Goal: Complete application form: Complete application form

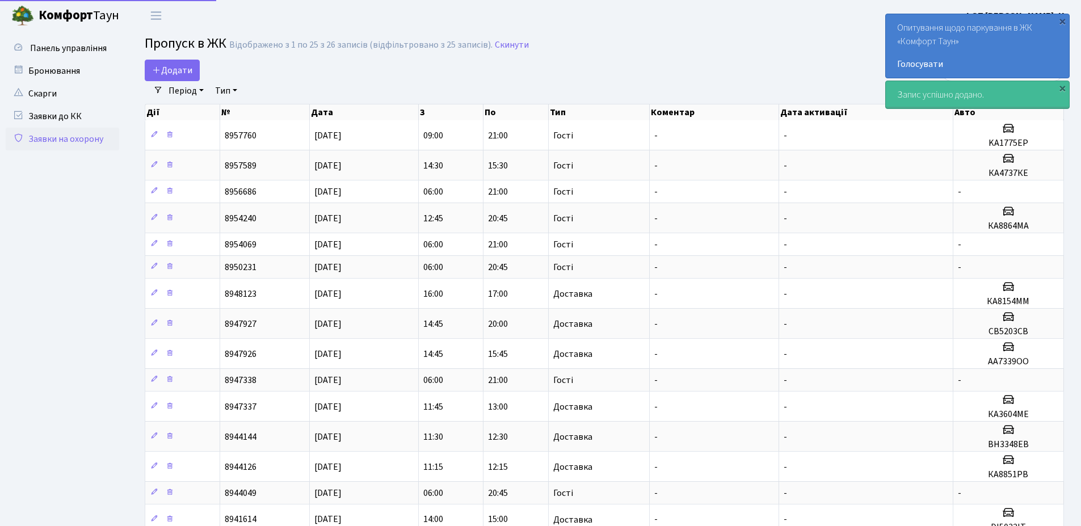
select select "25"
click at [160, 69] on icon at bounding box center [156, 69] width 9 height 9
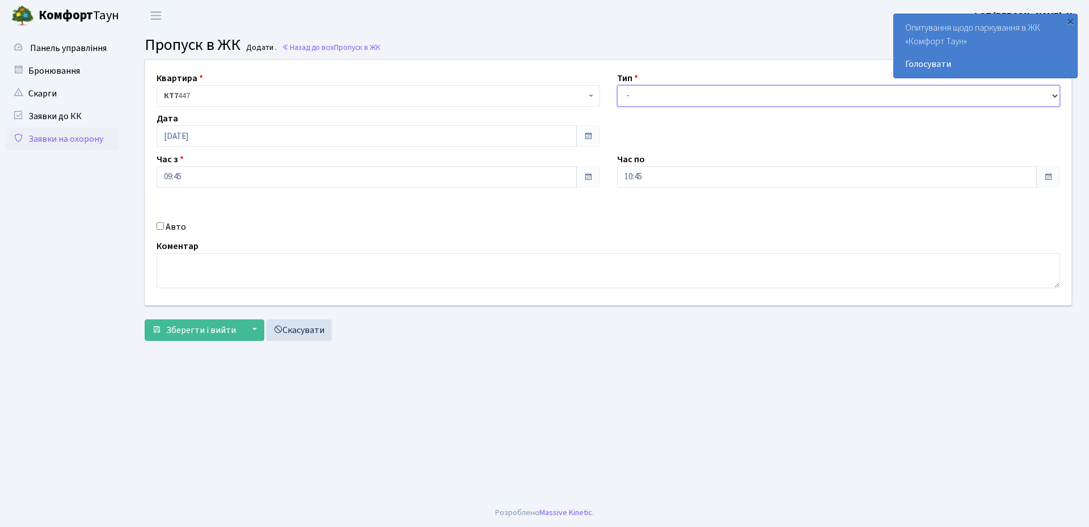
click at [655, 94] on select "- Доставка Таксі Гості Сервіс" at bounding box center [839, 96] width 444 height 22
select select "3"
click at [617, 85] on select "- Доставка Таксі Гості Сервіс" at bounding box center [839, 96] width 444 height 22
click at [642, 168] on input "10:45" at bounding box center [827, 177] width 420 height 22
click at [643, 209] on icon at bounding box center [648, 216] width 31 height 31
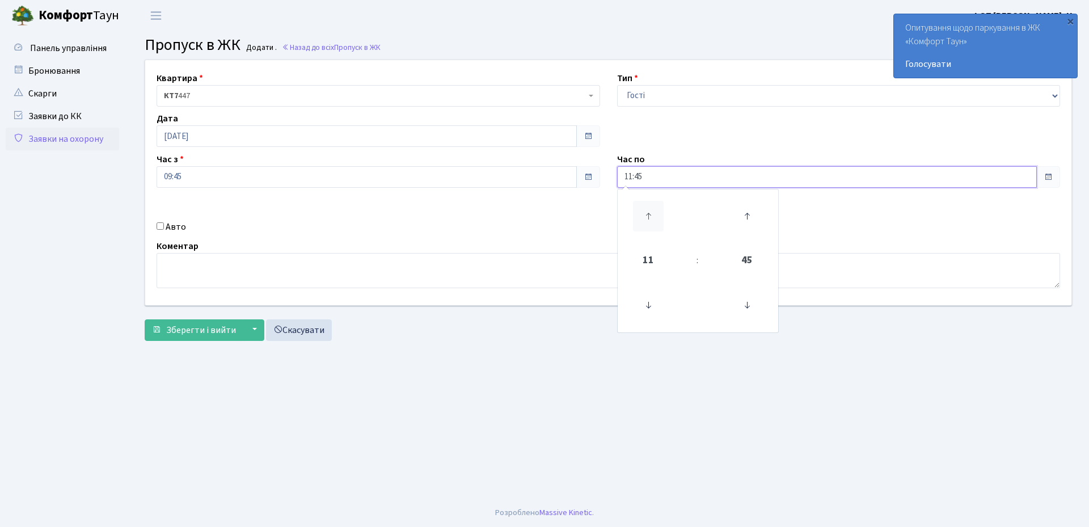
click at [644, 210] on icon at bounding box center [648, 216] width 31 height 31
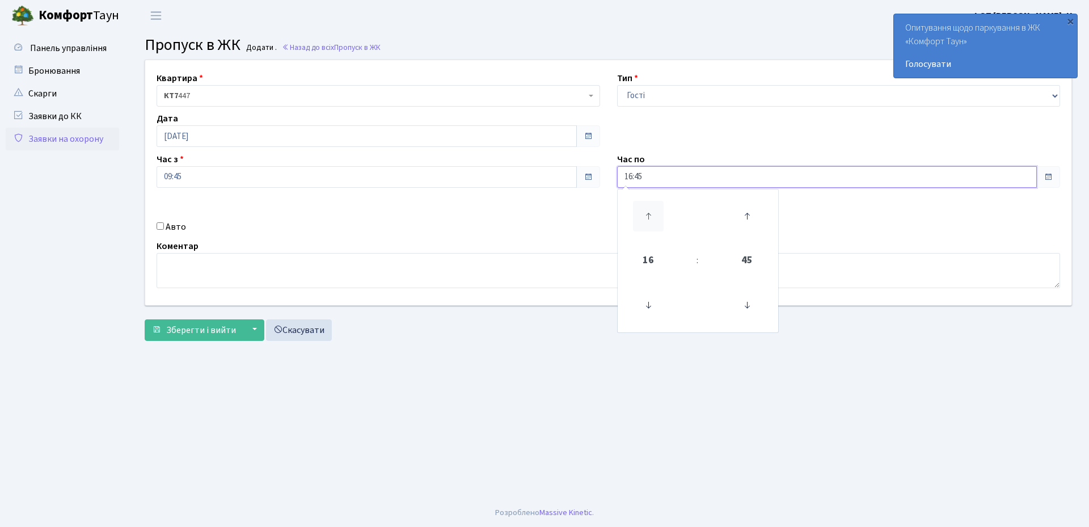
click at [644, 210] on icon at bounding box center [648, 216] width 31 height 31
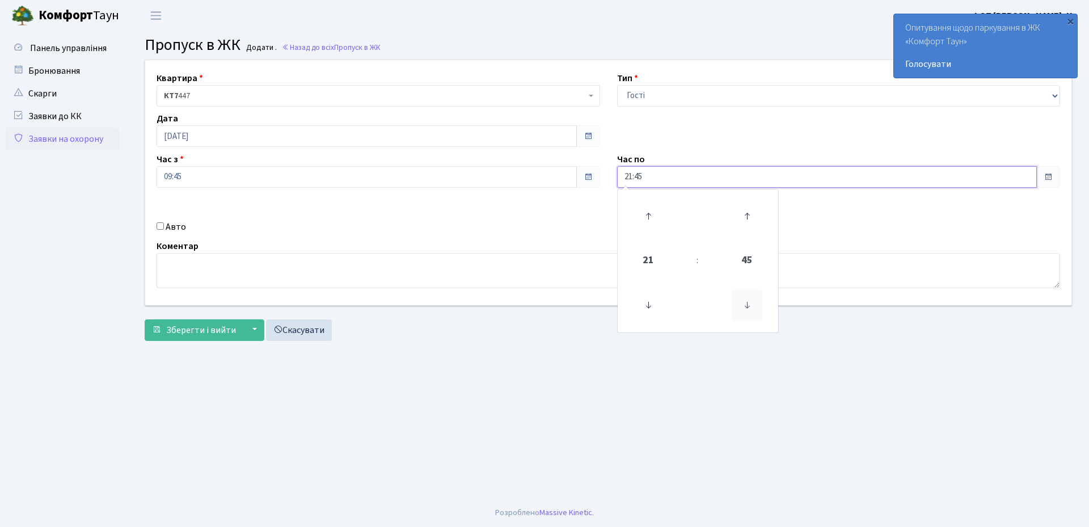
click at [744, 306] on icon at bounding box center [747, 305] width 31 height 31
type input "21:00"
click at [306, 176] on input "09:45" at bounding box center [367, 177] width 420 height 22
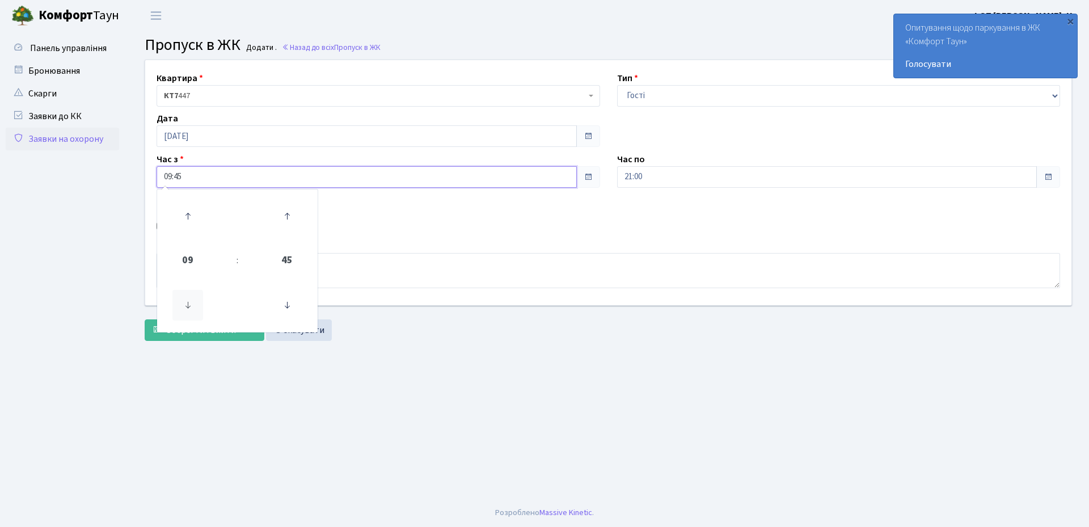
click at [188, 305] on icon at bounding box center [187, 305] width 31 height 31
click at [301, 306] on icon at bounding box center [287, 305] width 31 height 31
click at [290, 305] on icon at bounding box center [287, 305] width 31 height 31
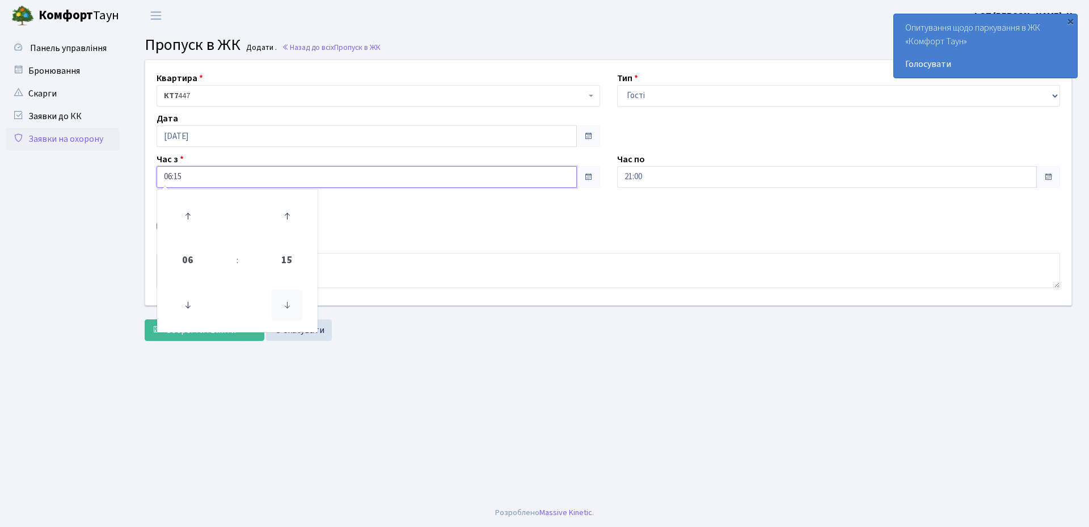
click at [290, 305] on icon at bounding box center [287, 305] width 31 height 31
type input "06:00"
click at [483, 395] on main "Admin Пропуск в ЖК Додати Пропуск в ЖК Додати . Назад до всіх Пропуск в ЖК Квар…" at bounding box center [609, 264] width 962 height 467
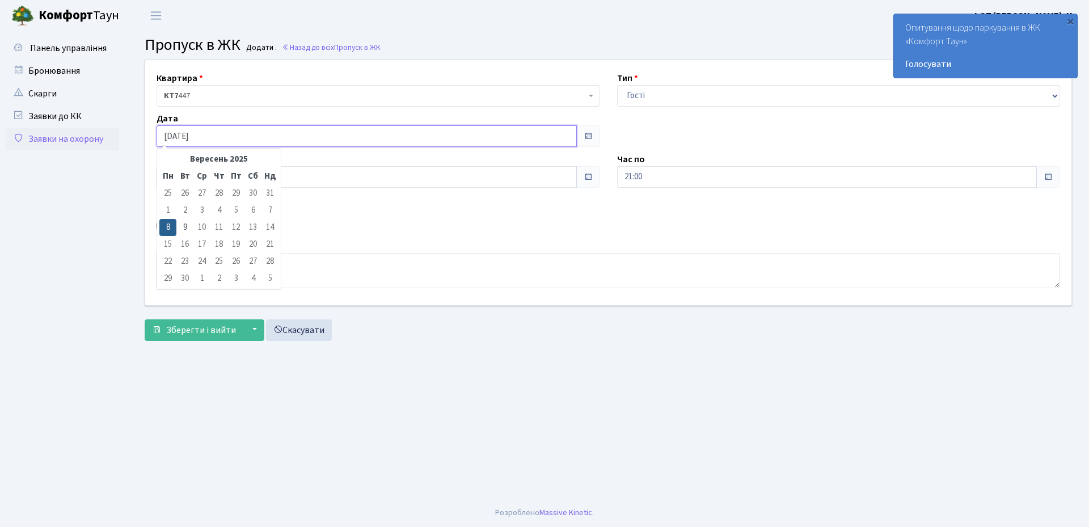
click at [312, 137] on input "[DATE]" at bounding box center [367, 136] width 420 height 22
click at [183, 225] on td "9" at bounding box center [184, 227] width 17 height 17
type input "[DATE]"
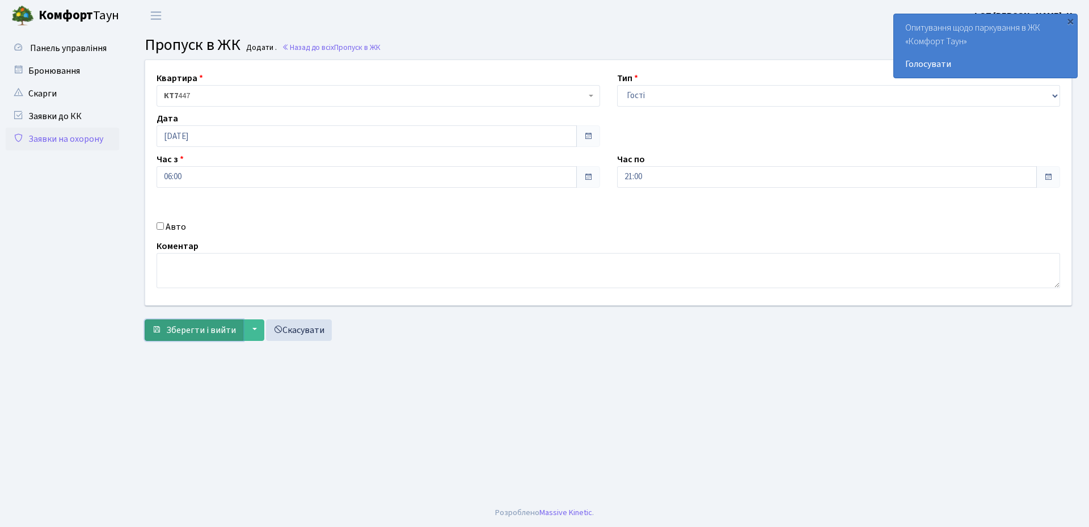
drag, startPoint x: 201, startPoint y: 323, endPoint x: 220, endPoint y: 325, distance: 18.8
click at [202, 324] on span "Зберегти і вийти" at bounding box center [201, 330] width 70 height 12
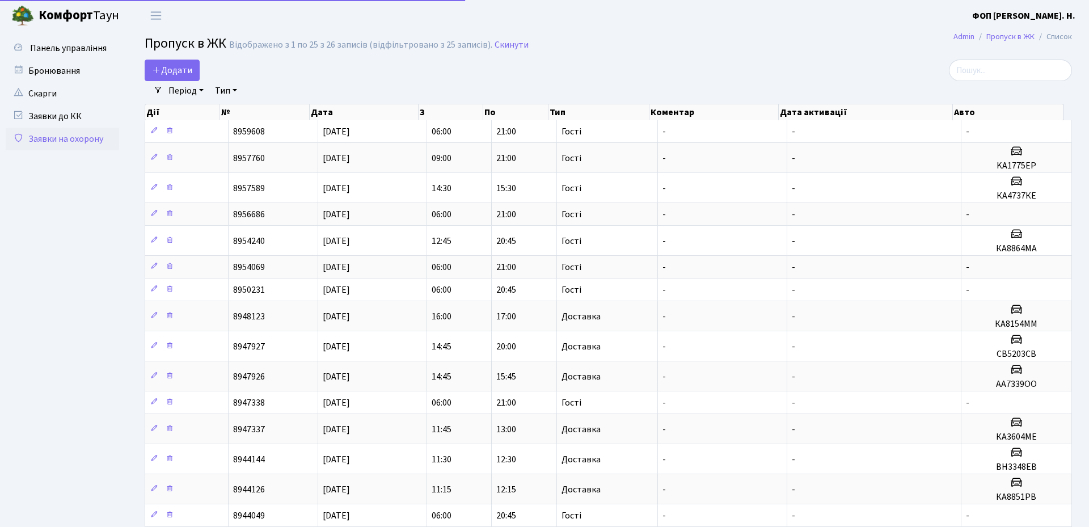
select select "25"
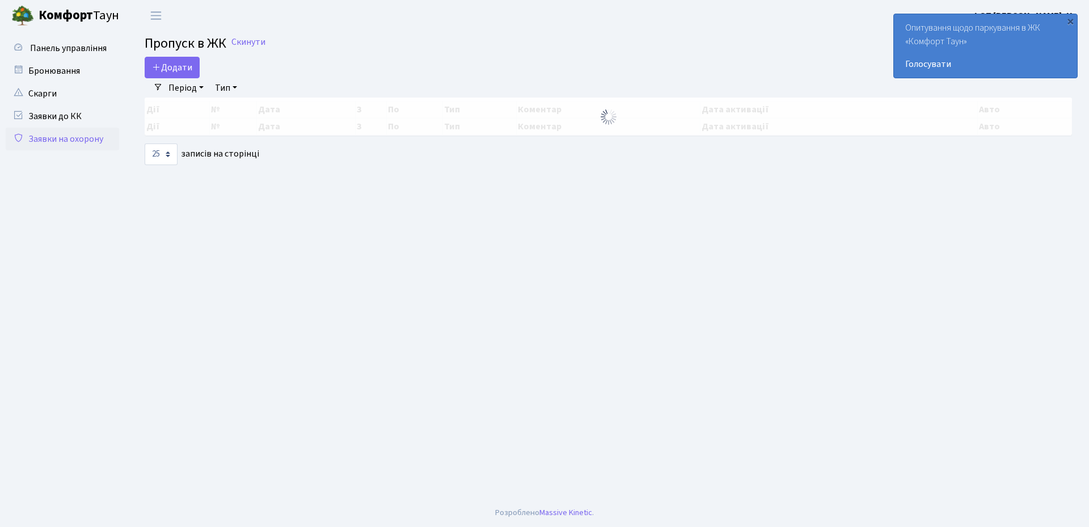
select select "25"
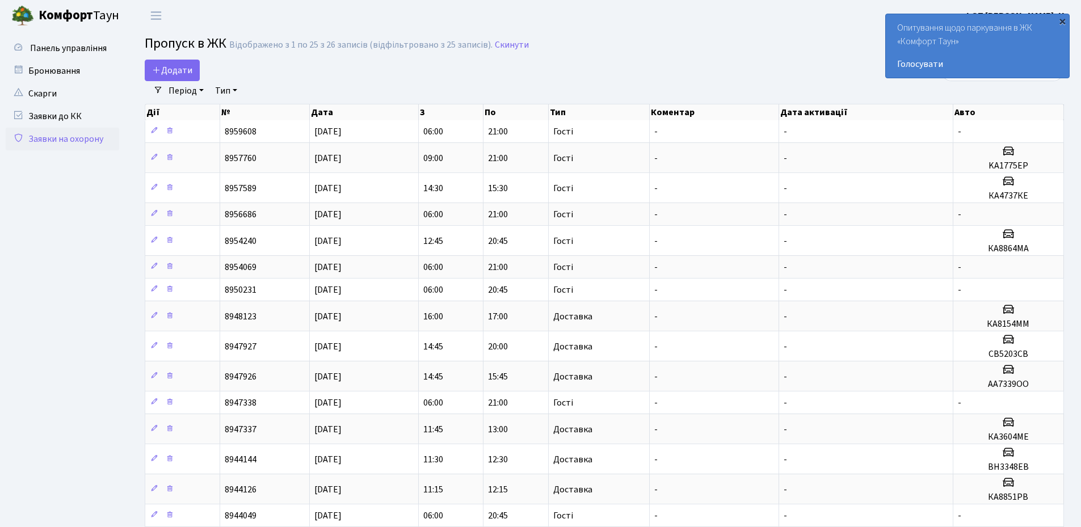
click at [1064, 23] on div "×" at bounding box center [1061, 20] width 11 height 11
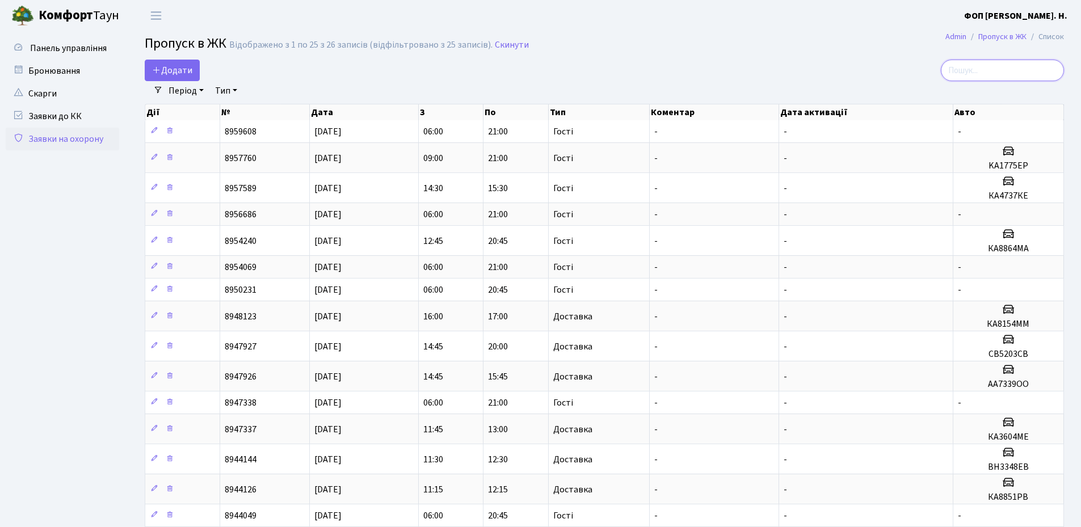
click at [1000, 65] on input "search" at bounding box center [1002, 71] width 123 height 22
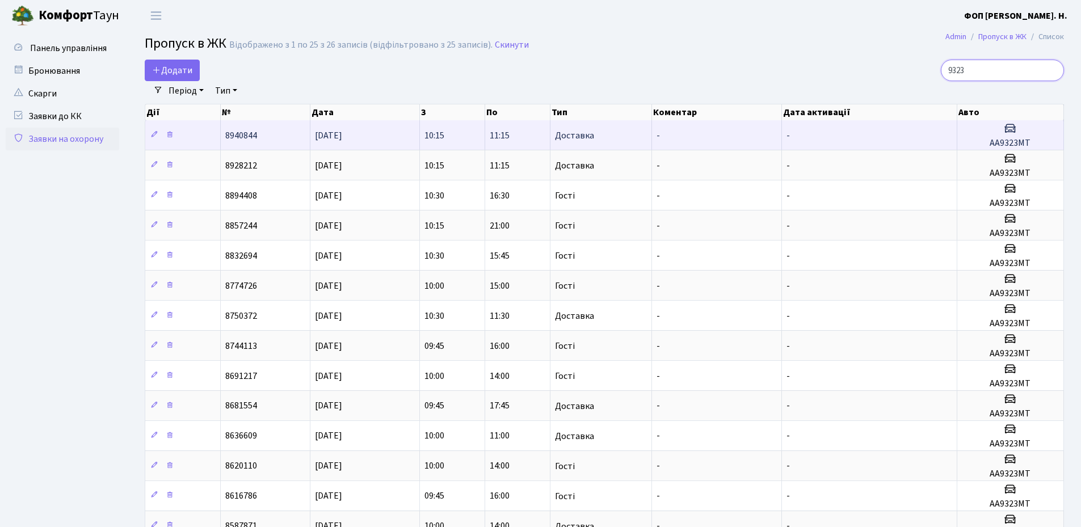
type input "9323"
drag, startPoint x: 1034, startPoint y: 143, endPoint x: 991, endPoint y: 146, distance: 43.8
click at [991, 146] on h5 "АА9323МТ" at bounding box center [1010, 143] width 97 height 11
copy h5 "АА9323МТ"
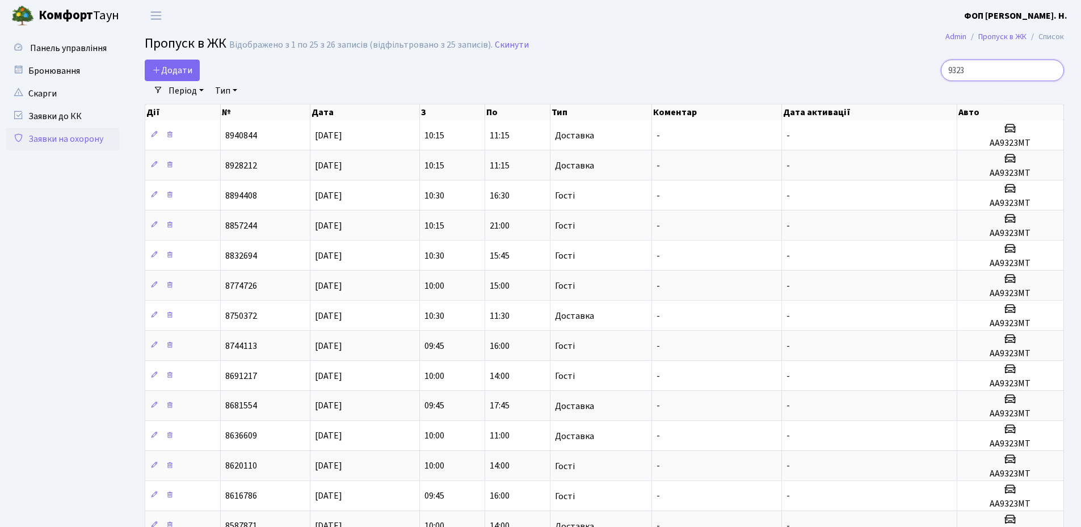
click at [1004, 63] on input "9323" at bounding box center [1002, 71] width 123 height 22
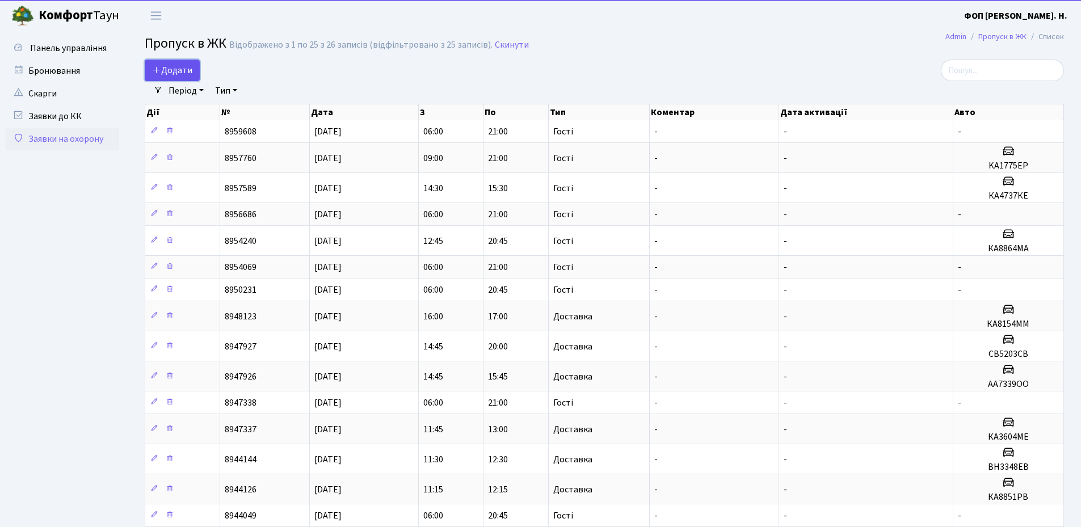
click at [189, 69] on span "Додати" at bounding box center [172, 70] width 40 height 12
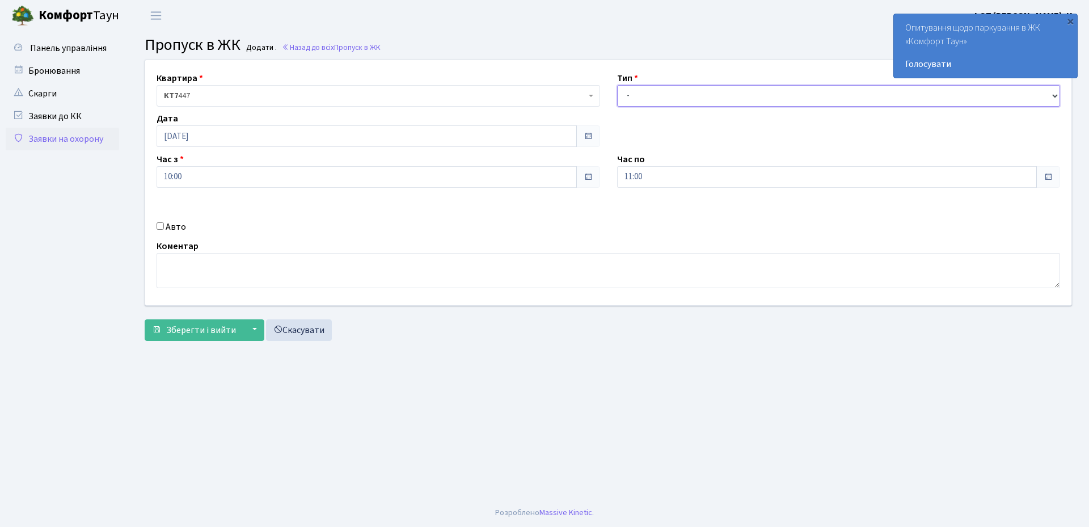
drag, startPoint x: 633, startPoint y: 92, endPoint x: 637, endPoint y: 104, distance: 12.9
click at [633, 92] on select "- Доставка Таксі Гості Сервіс" at bounding box center [839, 96] width 444 height 22
select select "3"
click at [617, 85] on select "- Доставка Таксі Гості Сервіс" at bounding box center [839, 96] width 444 height 22
click at [170, 171] on input "10:00" at bounding box center [367, 177] width 420 height 22
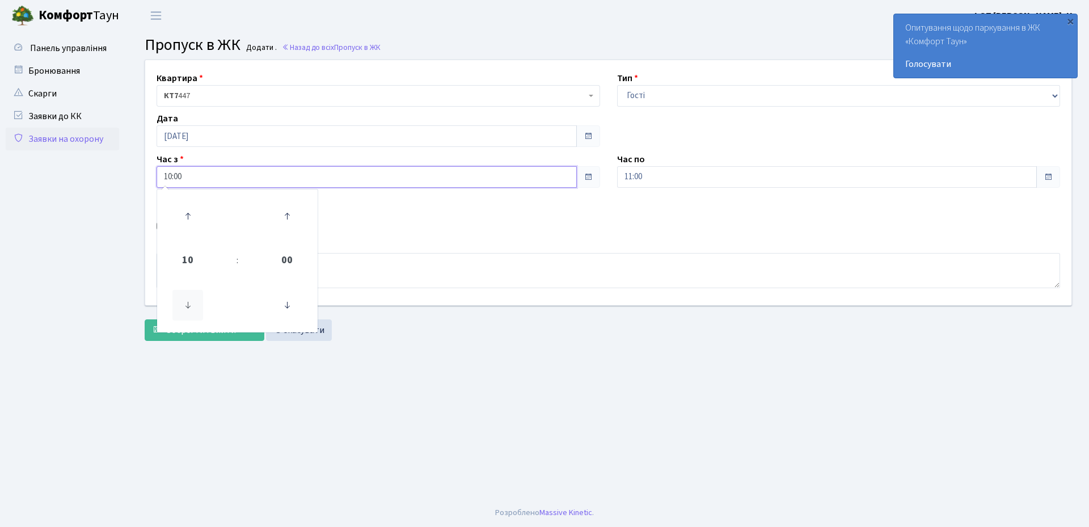
click at [189, 307] on icon at bounding box center [187, 305] width 31 height 31
type input "07:00"
click at [679, 168] on input "11:00" at bounding box center [827, 177] width 420 height 22
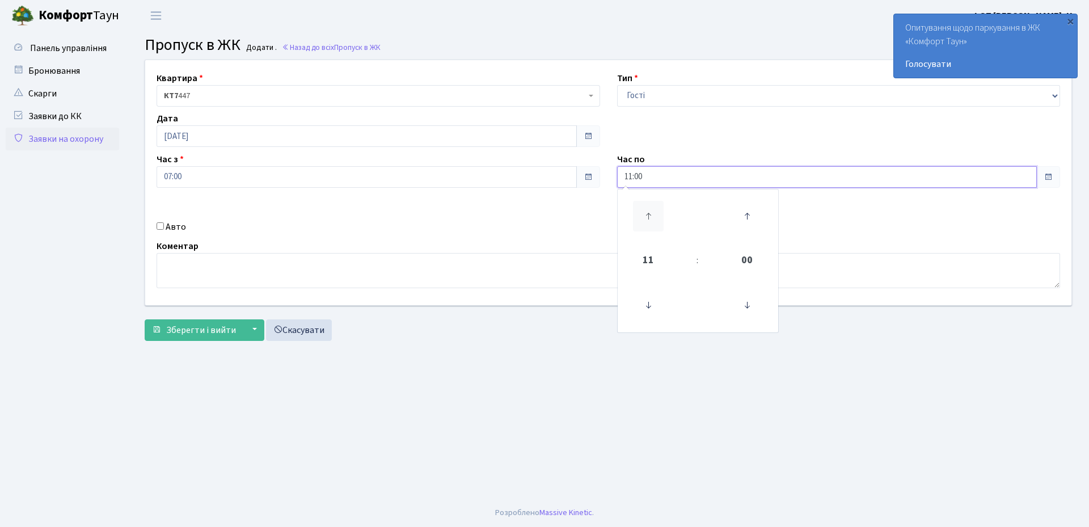
click at [652, 209] on icon at bounding box center [648, 216] width 31 height 31
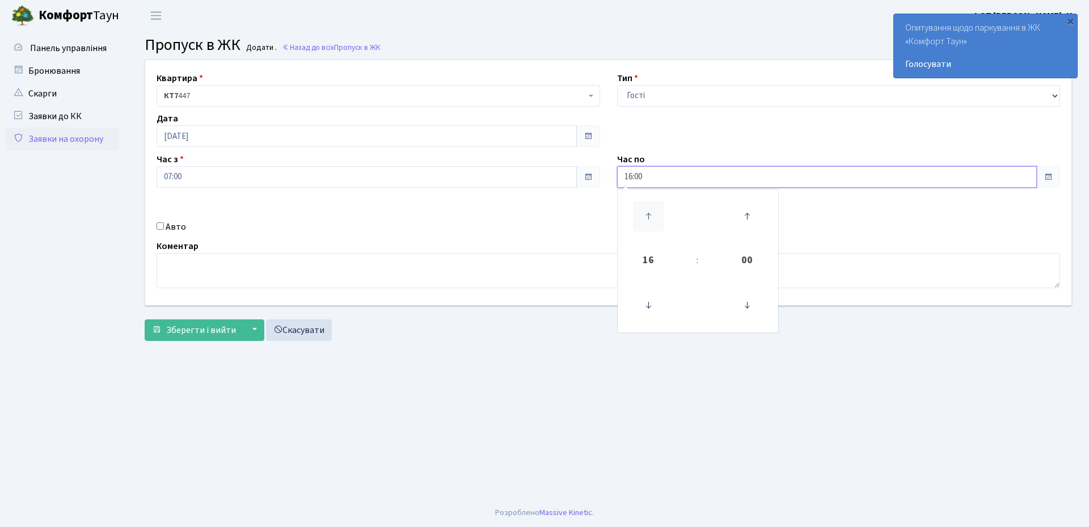
click at [652, 209] on icon at bounding box center [648, 216] width 31 height 31
type input "17:00"
click at [183, 229] on label "Авто" at bounding box center [176, 227] width 20 height 14
click at [164, 229] on input "Авто" at bounding box center [160, 225] width 7 height 7
checkbox input "true"
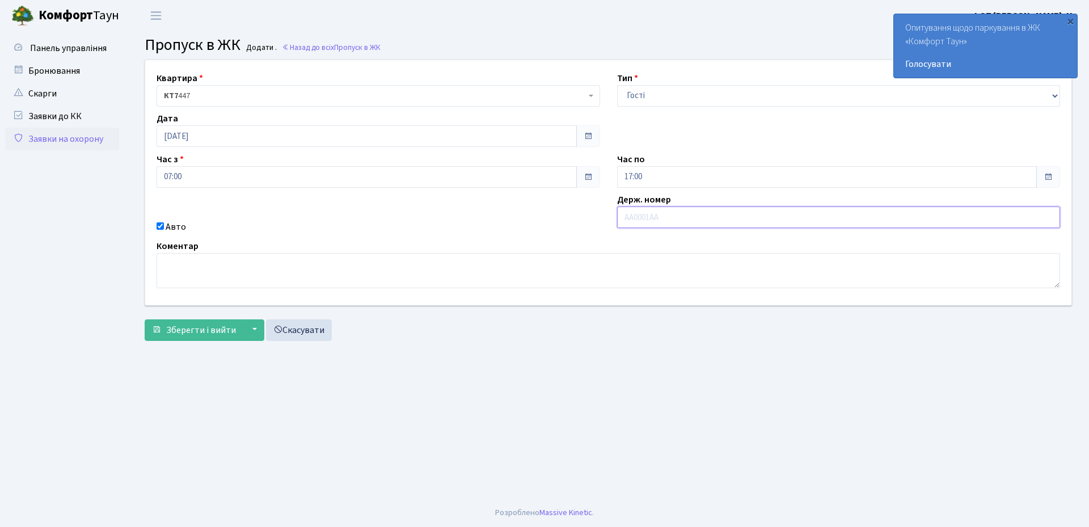
paste input "АА9323МТ"
type input "АА9323МТ"
drag, startPoint x: 176, startPoint y: 335, endPoint x: 463, endPoint y: 379, distance: 291.0
click at [176, 335] on span "Зберегти і вийти" at bounding box center [201, 330] width 70 height 12
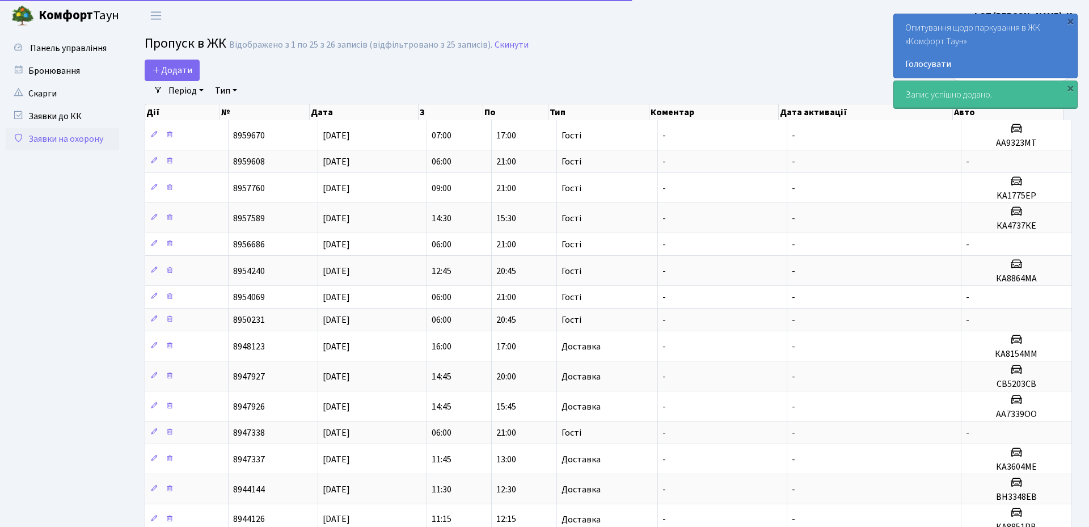
select select "25"
